Goal: Task Accomplishment & Management: Complete application form

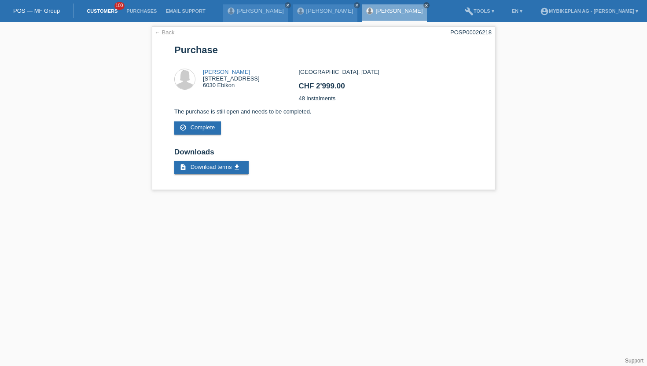
click at [88, 14] on link "Customers" at bounding box center [102, 10] width 40 height 5
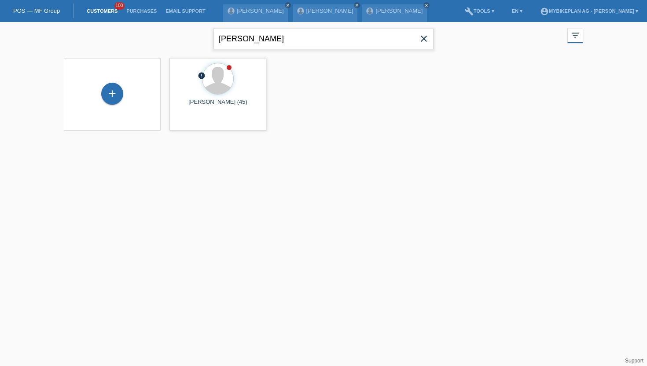
drag, startPoint x: 298, startPoint y: 47, endPoint x: 179, endPoint y: 50, distance: 119.3
click at [179, 50] on div "Elbasan Palokaj close filter_list view_module Show all customers star Show star…" at bounding box center [323, 38] width 528 height 32
drag, startPoint x: 287, startPoint y: 40, endPoint x: 181, endPoint y: 18, distance: 108.0
click at [181, 22] on body "POS — MF Group Customers 100 Purchases Email Support Diana Huber close close cl…" at bounding box center [323, 82] width 647 height 120
type input "R"
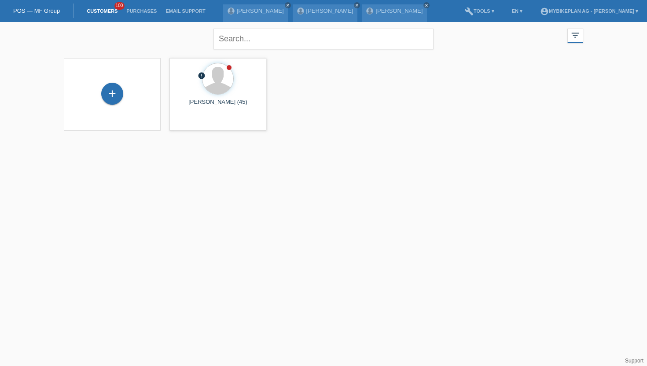
click at [104, 108] on div "+" at bounding box center [112, 94] width 97 height 73
click at [114, 98] on div "+" at bounding box center [112, 93] width 21 height 15
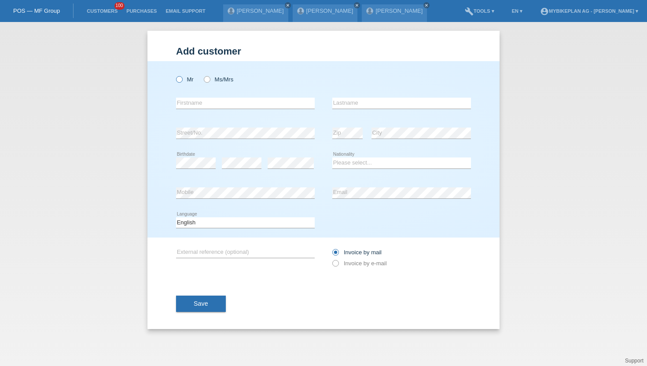
click at [175, 75] on icon at bounding box center [175, 75] width 0 height 0
click at [179, 80] on input "Mr" at bounding box center [179, 79] width 6 height 6
radio input "true"
click at [195, 107] on input "text" at bounding box center [245, 103] width 139 height 11
type input "Radulovic"
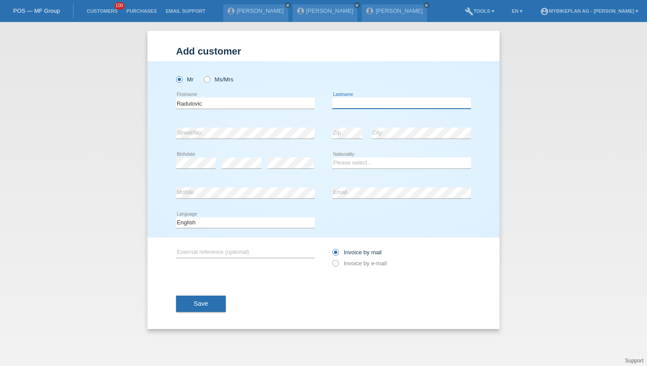
click at [340, 104] on input "text" at bounding box center [401, 103] width 139 height 11
type input "Jovan"
click at [254, 140] on div "error Street/No." at bounding box center [245, 133] width 139 height 30
click at [230, 141] on div "error Street/No." at bounding box center [245, 133] width 139 height 30
click at [216, 140] on div "error Street/No." at bounding box center [245, 133] width 139 height 30
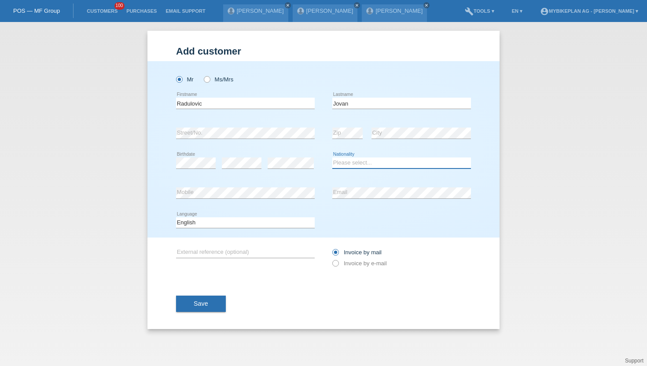
click at [341, 161] on select "Please select... Switzerland Austria Germany Liechtenstein ------------ Afghani…" at bounding box center [401, 163] width 139 height 11
select select "CH"
click at [332, 158] on select "Please select... Switzerland Austria Germany Liechtenstein ------------ Afghani…" at bounding box center [401, 163] width 139 height 11
click at [180, 221] on select "Deutsch Français Italiano English" at bounding box center [245, 222] width 139 height 11
select select "de"
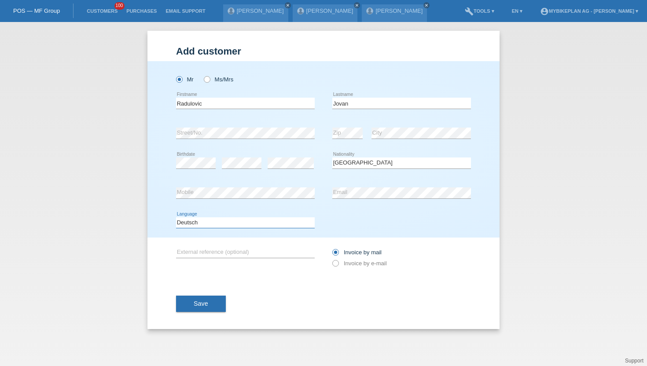
click at [176, 217] on select "Deutsch Français Italiano English" at bounding box center [245, 222] width 139 height 11
click at [331, 259] on icon at bounding box center [331, 259] width 0 height 0
click at [335, 265] on input "Invoice by e-mail" at bounding box center [335, 265] width 6 height 11
radio input "true"
click at [215, 307] on button "Save" at bounding box center [201, 304] width 50 height 17
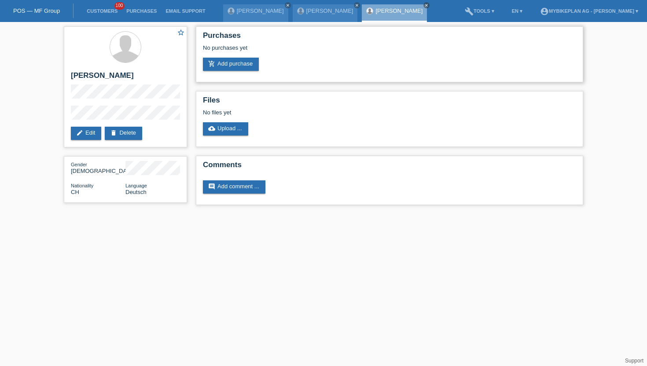
click at [222, 57] on div "No purchases yet" at bounding box center [389, 50] width 373 height 13
click at [217, 65] on link "add_shopping_cart Add purchase" at bounding box center [231, 64] width 56 height 13
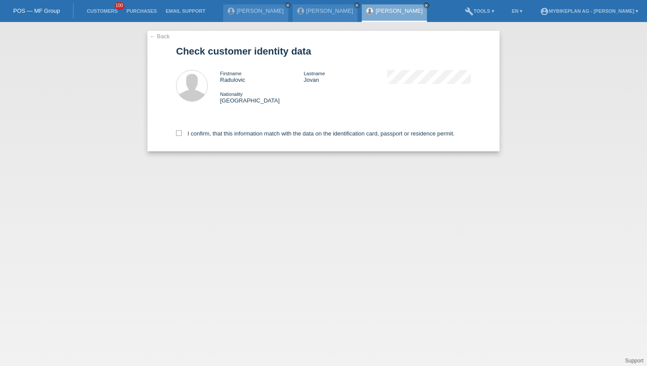
click at [180, 131] on div "I confirm, that this information match with the data on the identification card…" at bounding box center [323, 132] width 295 height 39
click at [179, 133] on icon at bounding box center [179, 133] width 6 height 6
click at [179, 133] on input "I confirm, that this information match with the data on the identification card…" at bounding box center [179, 133] width 6 height 6
checkbox input "true"
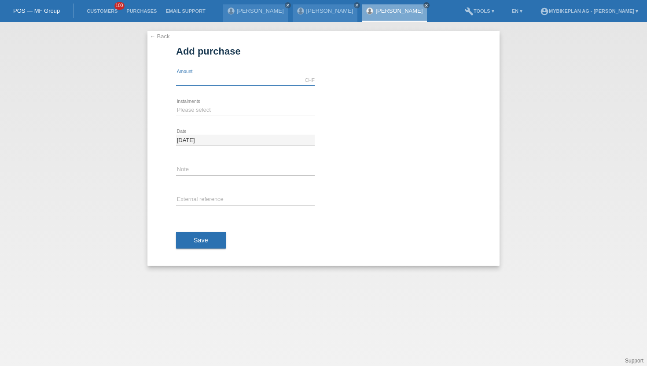
click at [226, 79] on input "text" at bounding box center [245, 80] width 139 height 11
type input "4490.00"
click at [197, 110] on select "Please select 6 instalments 12 instalments 18 instalments 24 instalments 36 ins…" at bounding box center [245, 110] width 139 height 11
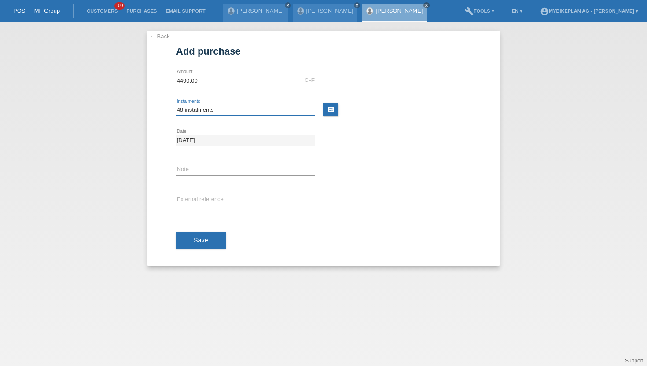
click at [176, 105] on select "Please select 6 instalments 12 instalments 18 instalments 24 instalments 36 ins…" at bounding box center [245, 110] width 139 height 11
click at [205, 114] on select "Please select 6 instalments 12 instalments 18 instalments 24 instalments 36 ins…" at bounding box center [245, 110] width 139 height 11
select select "487"
click at [176, 105] on select "Please select 6 instalments 12 instalments 18 instalments 24 instalments 36 ins…" at bounding box center [245, 110] width 139 height 11
click at [192, 243] on button "Save" at bounding box center [201, 240] width 50 height 17
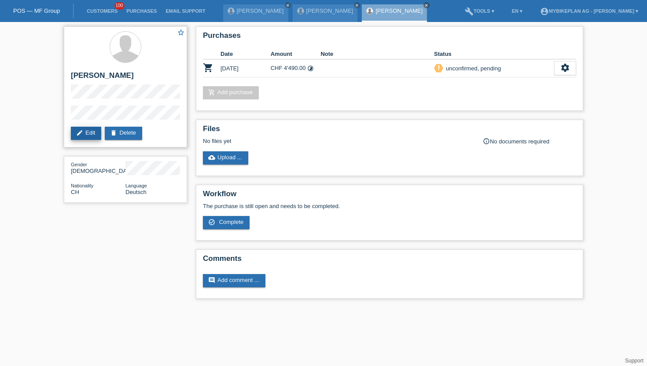
click at [85, 136] on link "edit Edit" at bounding box center [86, 133] width 30 height 13
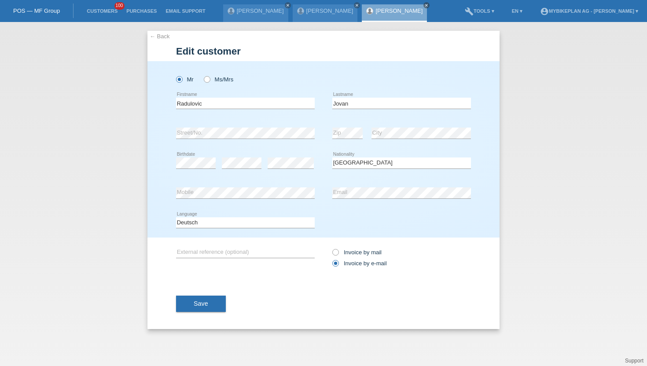
select select "CH"
click at [190, 106] on input "Radulovic" at bounding box center [245, 103] width 139 height 11
click at [201, 309] on button "Save" at bounding box center [201, 304] width 50 height 17
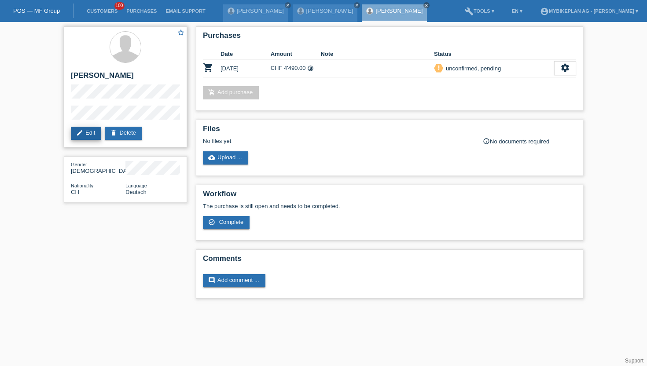
click at [81, 129] on link "edit Edit" at bounding box center [86, 133] width 30 height 13
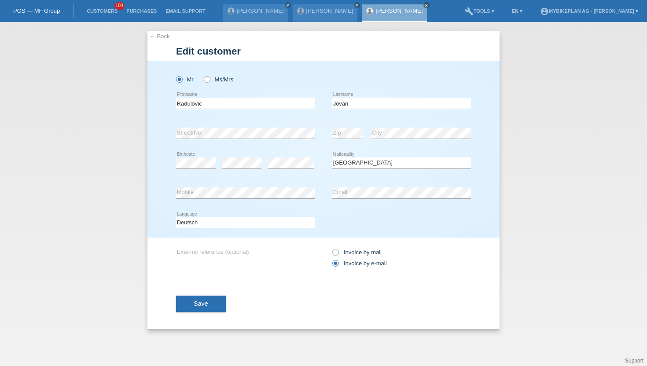
select select "CH"
click at [204, 302] on span "Save" at bounding box center [201, 303] width 15 height 7
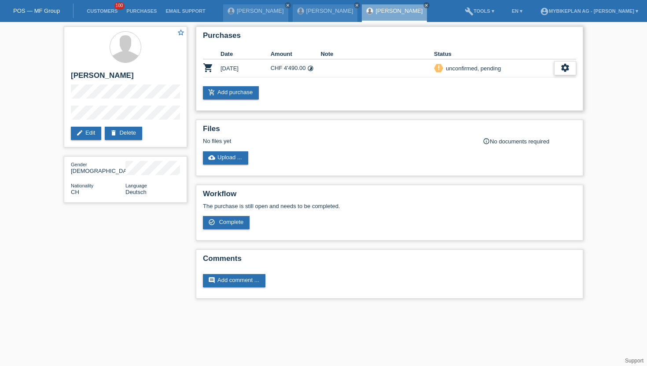
click at [562, 70] on icon "settings" at bounding box center [565, 68] width 10 height 10
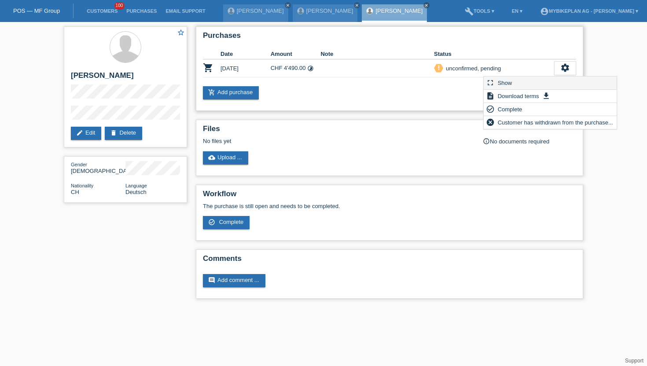
click at [507, 85] on span "Show" at bounding box center [504, 82] width 17 height 11
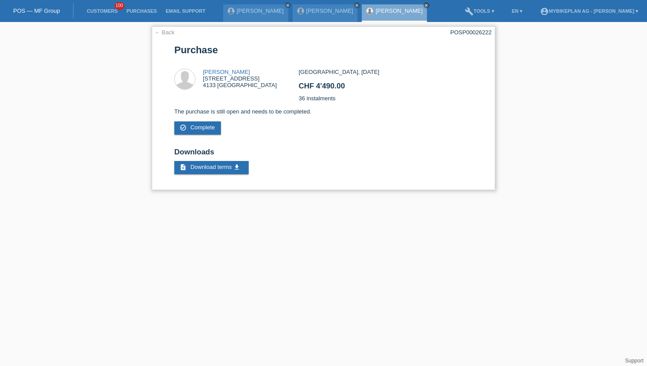
click at [463, 33] on div "POSP00026222" at bounding box center [470, 32] width 41 height 7
copy div "POSP00026222"
click at [472, 31] on div "POSP00026222" at bounding box center [470, 32] width 41 height 7
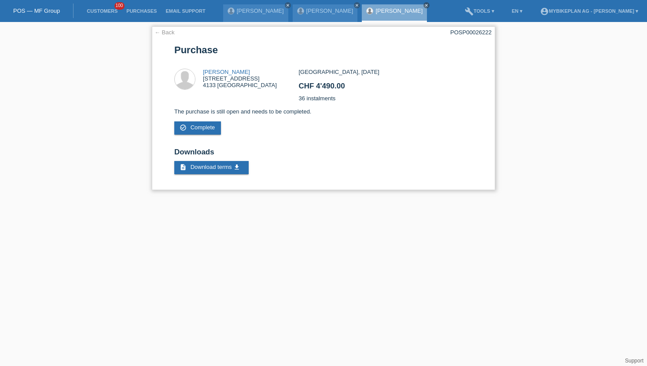
click at [472, 31] on div "POSP00026222" at bounding box center [470, 32] width 41 height 7
copy div "POSP00026222"
click at [25, 11] on link "POS — MF Group" at bounding box center [36, 10] width 47 height 7
